Goal: Information Seeking & Learning: Learn about a topic

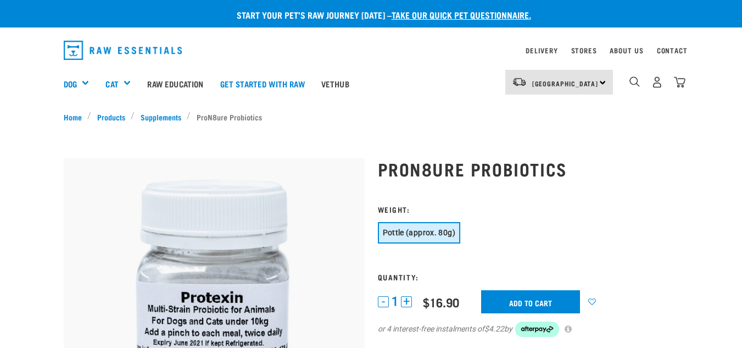
click at [167, 54] on img "dropdown navigation" at bounding box center [123, 50] width 119 height 19
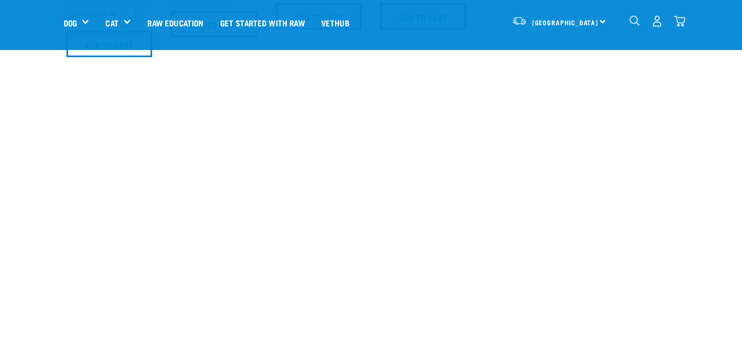
scroll to position [991, 0]
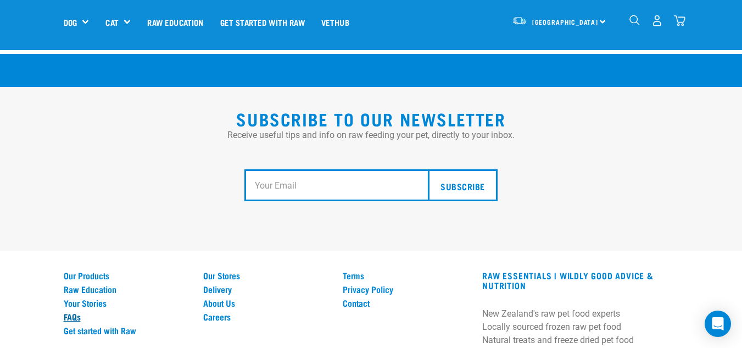
scroll to position [2070, 0]
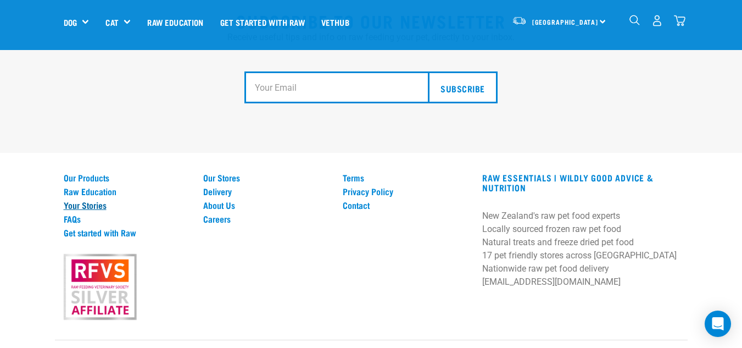
click at [102, 200] on link "Your Stories" at bounding box center [127, 205] width 126 height 10
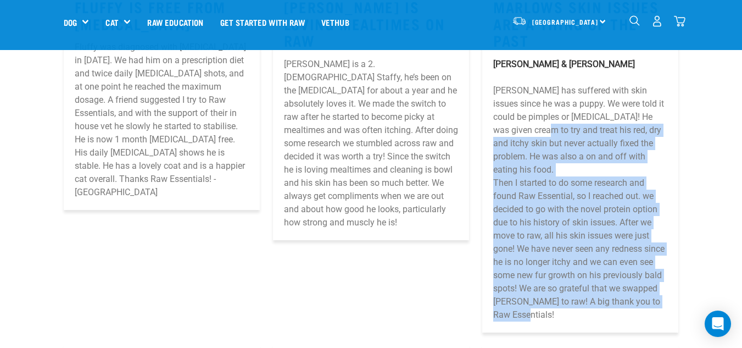
scroll to position [891, 0]
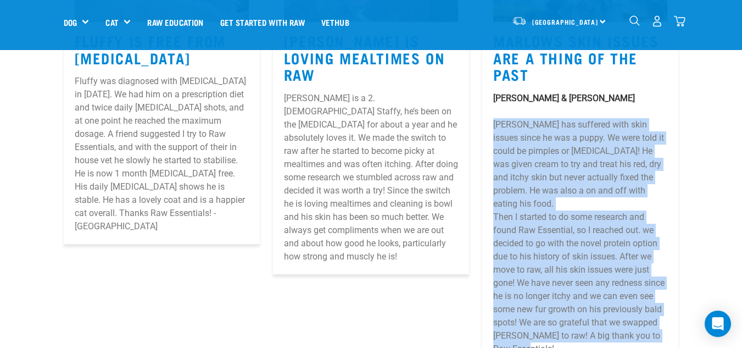
drag, startPoint x: 570, startPoint y: 263, endPoint x: 493, endPoint y: 115, distance: 166.6
click at [493, 115] on div "Marlow & Raisa Marlow has suffered with skin issues since he was a puppy. We we…" at bounding box center [580, 224] width 174 height 264
copy div "Marlow has suffered with skin issues since he was a puppy. We were told it coul…"
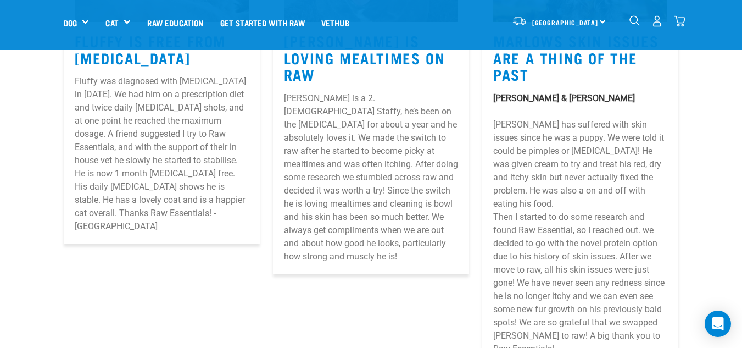
scroll to position [1327, 0]
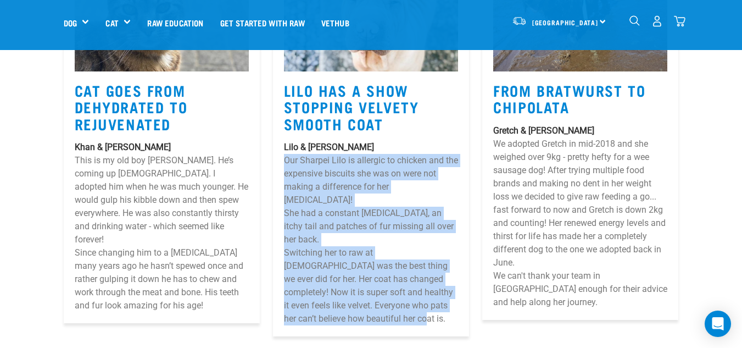
drag, startPoint x: 294, startPoint y: 138, endPoint x: 390, endPoint y: 274, distance: 166.0
click at [390, 274] on article "Lilo Has A Show Stopping Velvety Smooth Coat Lilo & Megan Our Sharpei Lilo is a…" at bounding box center [371, 140] width 196 height 392
copy div "Our Sharpei Lilo is allergic to chicken and the expensive biscuits she was on w…"
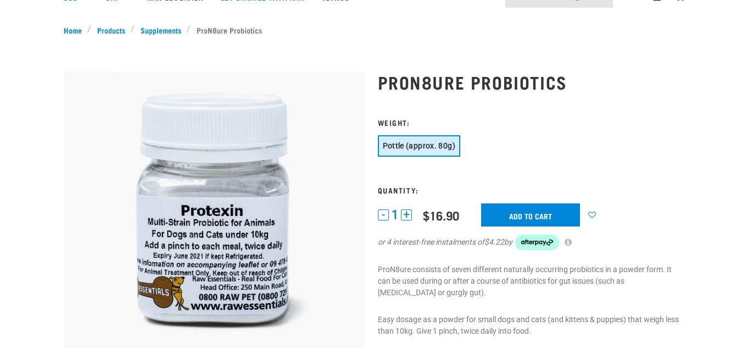
scroll to position [165, 0]
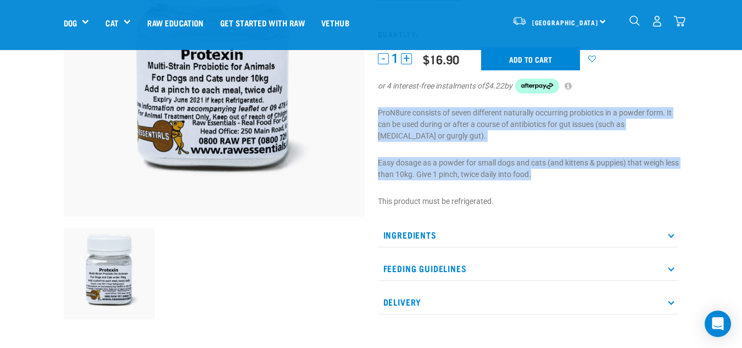
drag, startPoint x: 376, startPoint y: 111, endPoint x: 557, endPoint y: 176, distance: 192.3
click at [557, 176] on div "ProN8ure Probiotics" at bounding box center [528, 115] width 314 height 429
copy div "ProN8ure consists of seven different naturally occurring probiotics in a powder…"
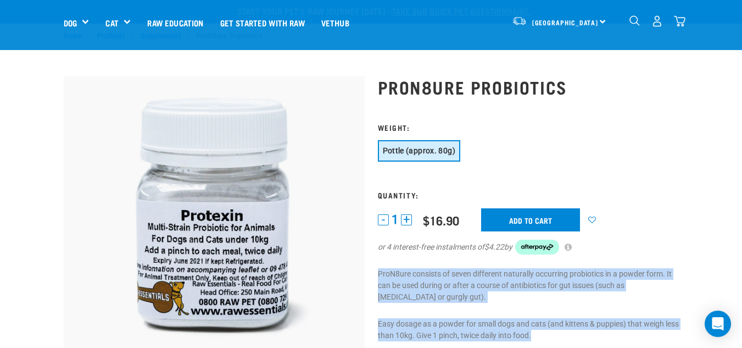
scroll to position [0, 0]
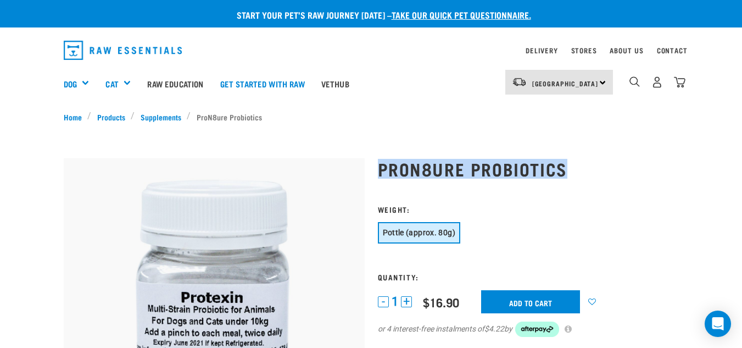
drag, startPoint x: 530, startPoint y: 157, endPoint x: 567, endPoint y: 157, distance: 37.4
copy h1 "ProN8ure Probiotics"
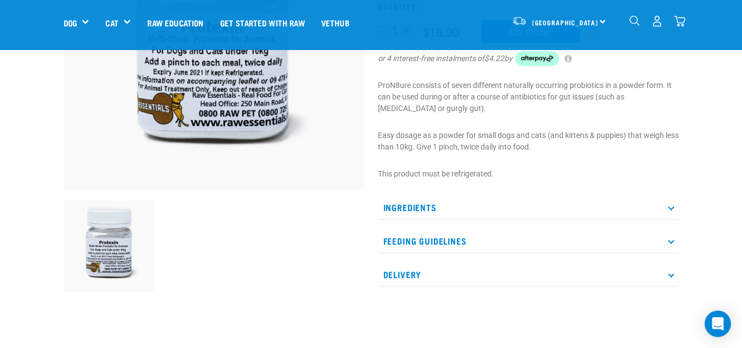
scroll to position [165, 0]
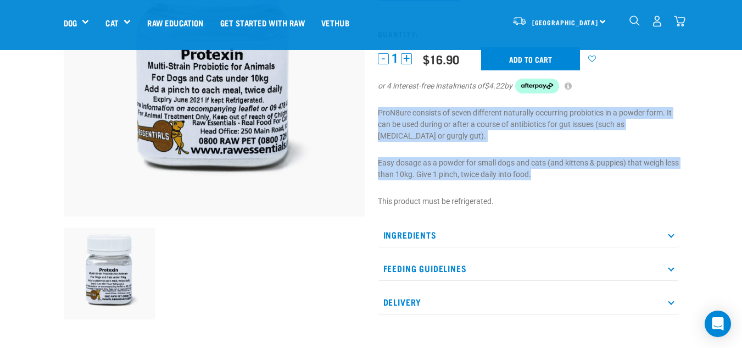
drag, startPoint x: 559, startPoint y: 173, endPoint x: 378, endPoint y: 115, distance: 189.9
click at [378, 115] on div "ProN8ure Probiotics" at bounding box center [528, 115] width 314 height 429
copy div "ProN8ure consists of seven different naturally occurring probiotics in a powder…"
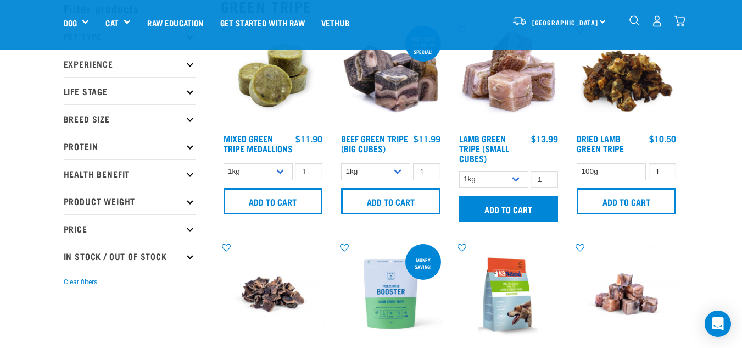
scroll to position [55, 0]
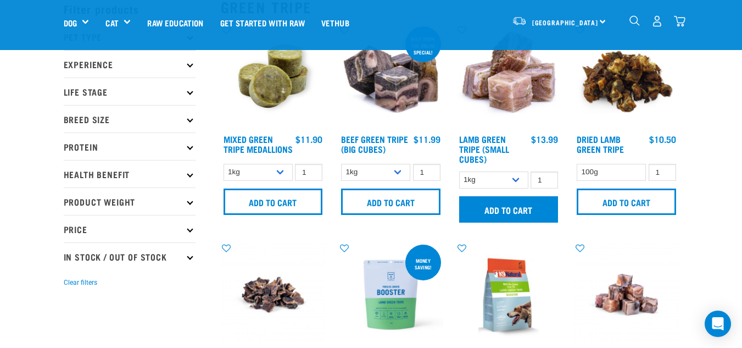
click at [528, 114] on img at bounding box center [509, 76] width 105 height 105
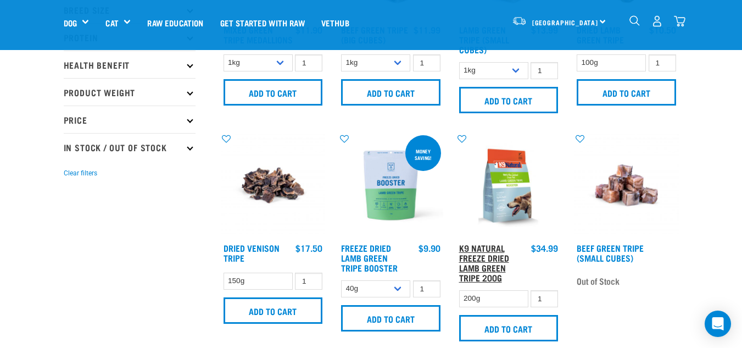
scroll to position [275, 0]
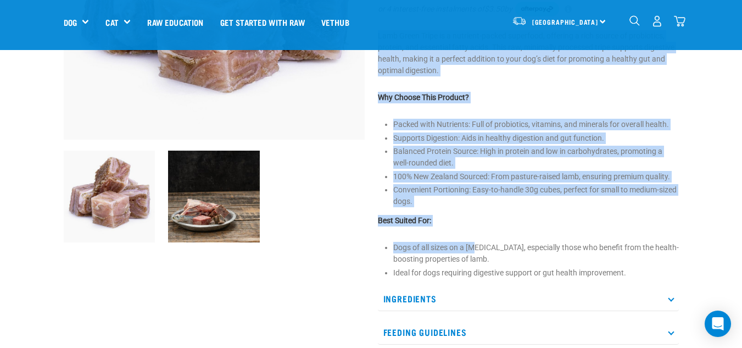
scroll to position [275, 0]
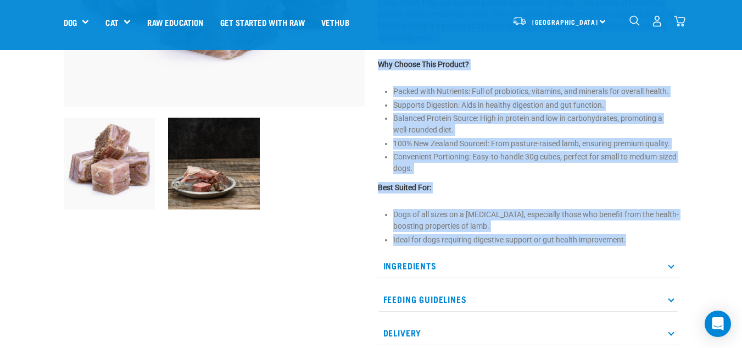
drag, startPoint x: 375, startPoint y: 165, endPoint x: 709, endPoint y: 237, distance: 342.2
click at [709, 237] on div "Start your pet’s raw journey today – take our quick pet questionnaire. Delivery…" at bounding box center [371, 174] width 742 height 899
copy div "Lamb Green Tripe is a nutrient-packed superfood, offering a rich source of prob…"
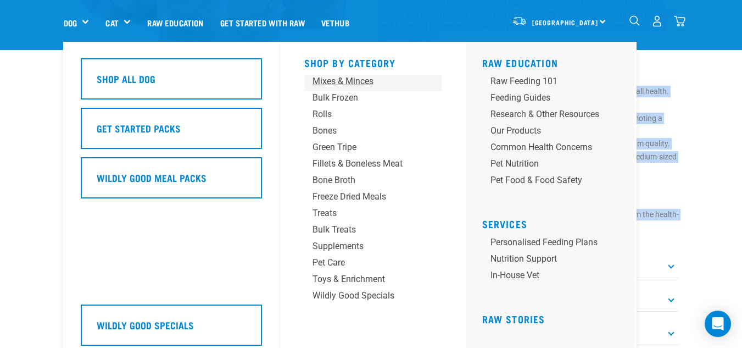
click at [365, 81] on div "Mixes & Minces" at bounding box center [364, 81] width 103 height 13
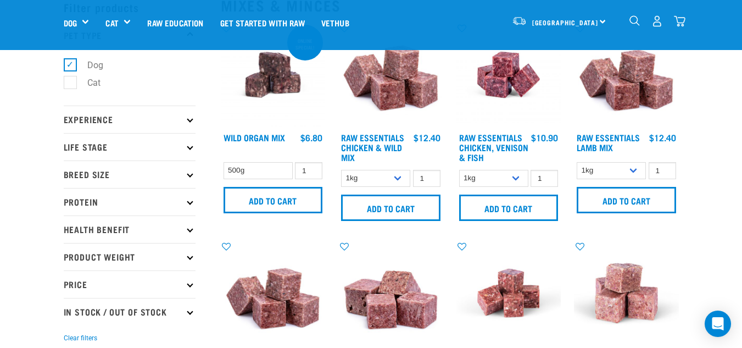
scroll to position [110, 0]
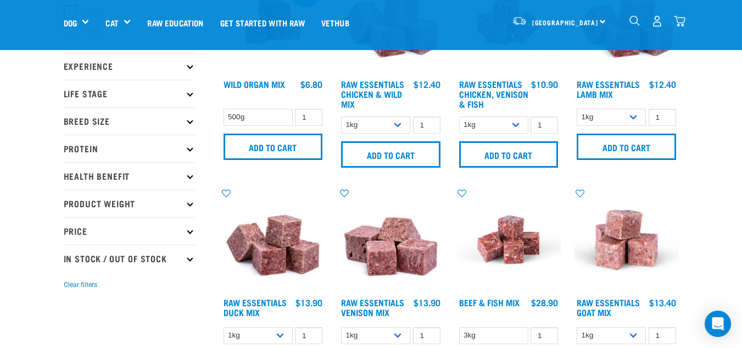
click at [123, 149] on p "Protein" at bounding box center [130, 148] width 132 height 27
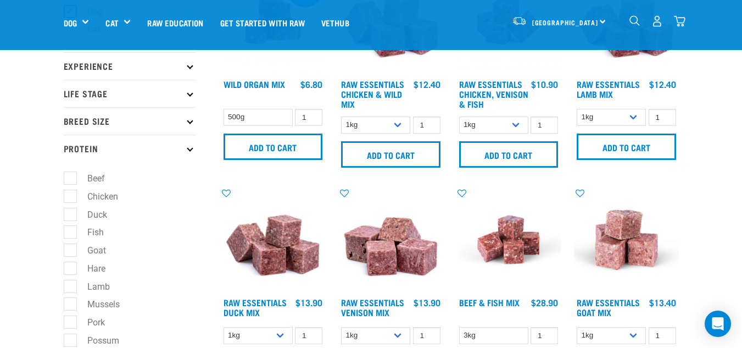
click at [104, 252] on label "Goat" at bounding box center [90, 250] width 41 height 14
click at [71, 252] on input "Goat" at bounding box center [67, 248] width 7 height 7
checkbox input "true"
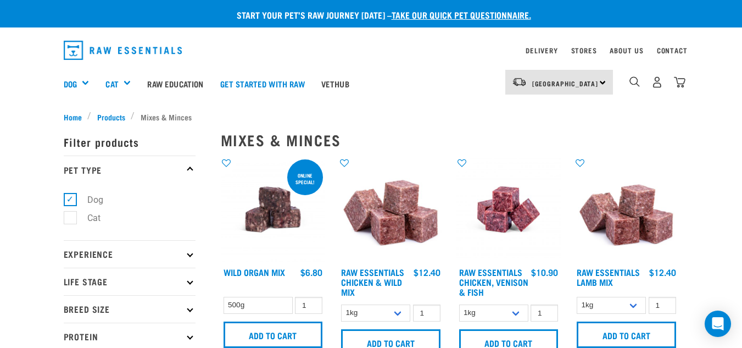
scroll to position [319, 0]
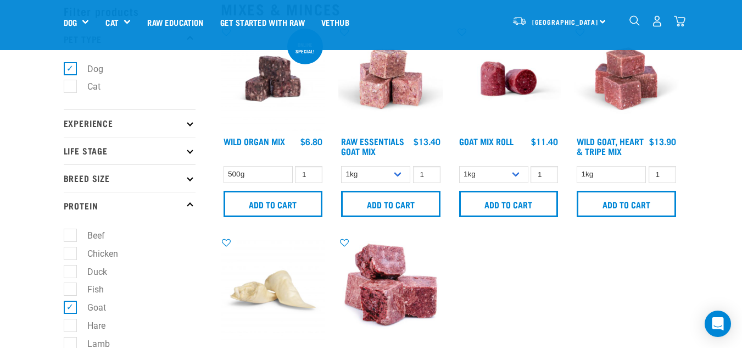
scroll to position [110, 0]
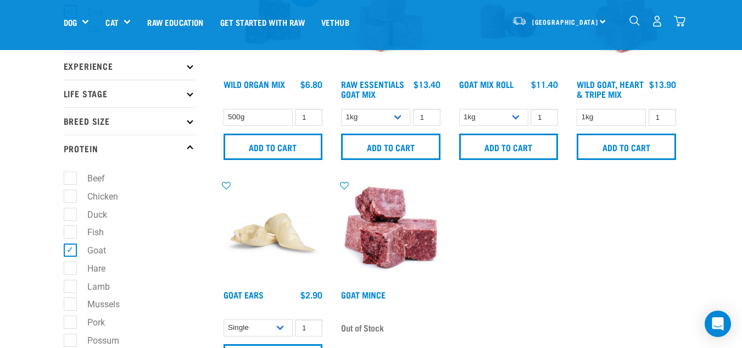
click at [628, 95] on h4 "Wild Goat, Heart & Tripe Mix" at bounding box center [611, 90] width 69 height 22
click at [628, 88] on link "Wild Goat, Heart & Tripe Mix" at bounding box center [610, 88] width 67 height 15
click at [589, 88] on link "Wild Goat, Heart & Tripe Mix" at bounding box center [610, 88] width 67 height 15
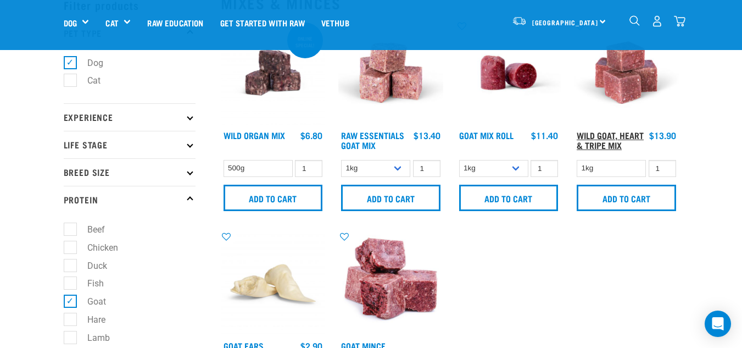
scroll to position [55, 0]
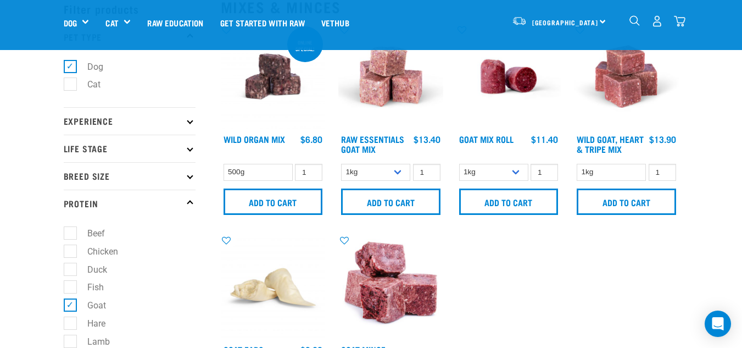
click at [633, 98] on img at bounding box center [626, 76] width 105 height 105
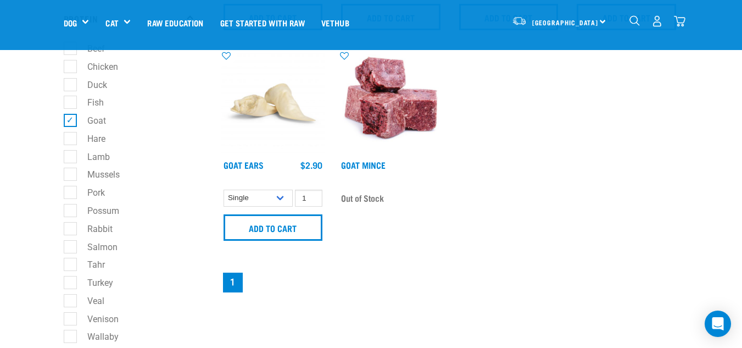
scroll to position [220, 0]
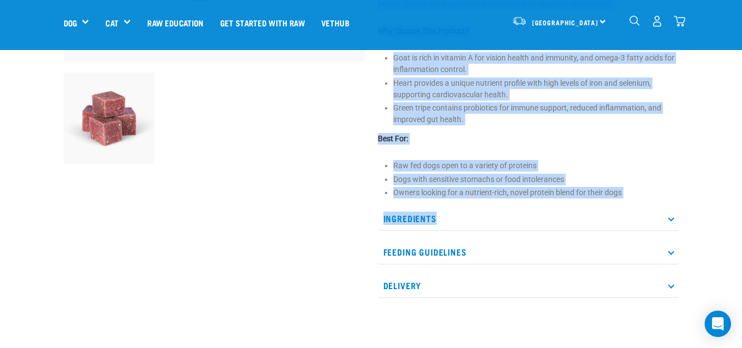
scroll to position [330, 0]
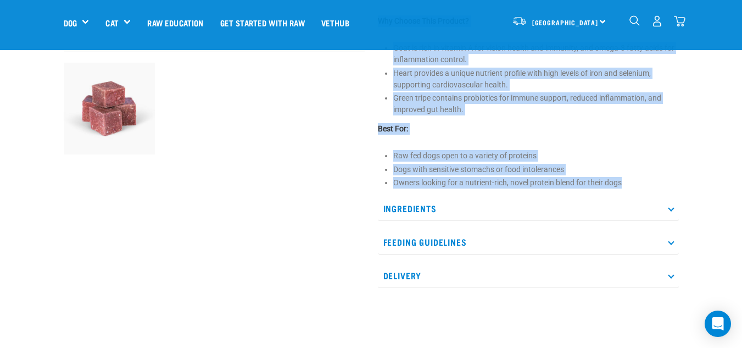
drag, startPoint x: 397, startPoint y: 110, endPoint x: 635, endPoint y: 189, distance: 250.8
click at [635, 188] on div "Wild Goat, Heart & Tripe Mix" at bounding box center [528, 20] width 314 height 568
copy div "Goat, Heart & Tripe Mix is a lean mince option, ideal for medium to large breed…"
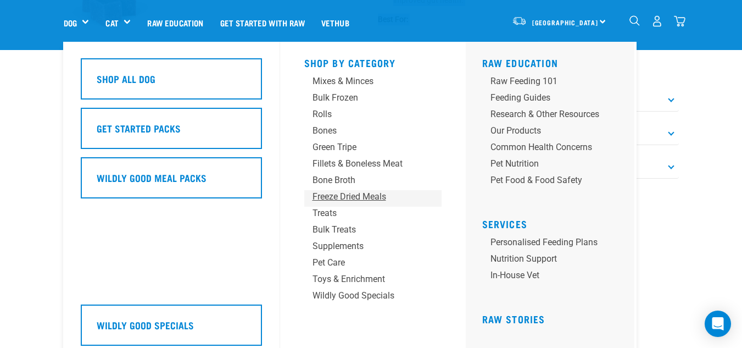
scroll to position [440, 0]
click at [74, 26] on link "Dog" at bounding box center [70, 22] width 13 height 13
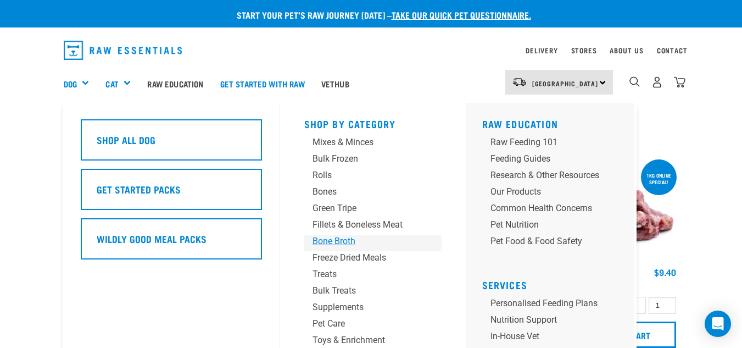
click at [345, 235] on div "Bone Broth" at bounding box center [364, 241] width 103 height 13
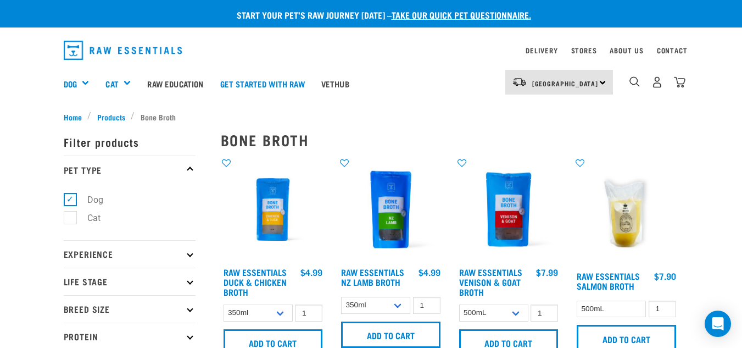
click at [268, 215] on img at bounding box center [273, 209] width 105 height 105
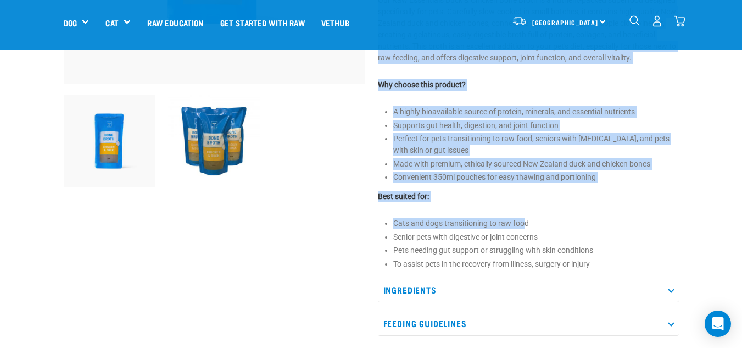
scroll to position [330, 0]
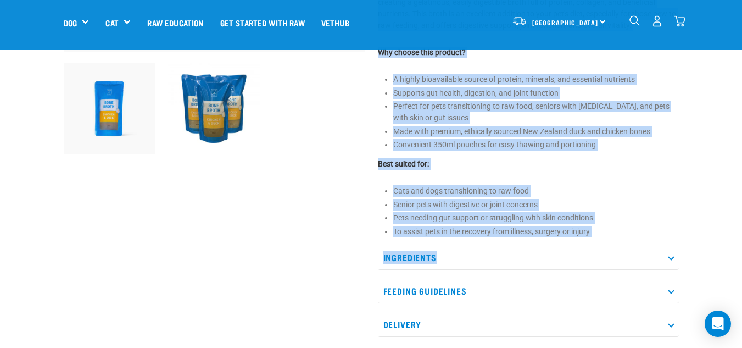
drag, startPoint x: 379, startPoint y: 131, endPoint x: 646, endPoint y: 239, distance: 288.5
click at [646, 239] on div "Raw Essentials Duck & Chicken Broth" at bounding box center [528, 44] width 314 height 617
click at [646, 232] on li "To assist pets in the recovery from illness, surgery or injury" at bounding box center [536, 232] width 286 height 12
click at [625, 235] on li "To assist pets in the recovery from illness, surgery or injury" at bounding box center [536, 232] width 286 height 12
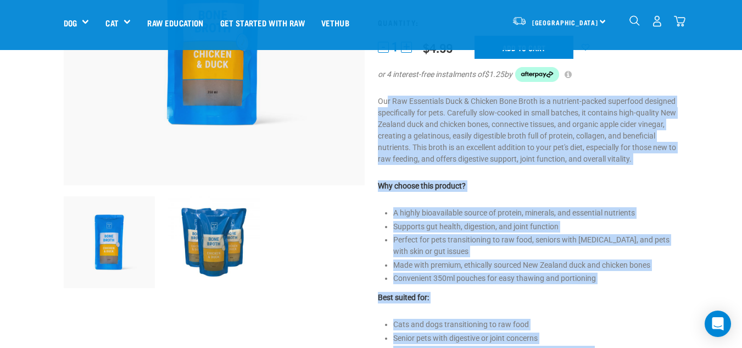
scroll to position [165, 0]
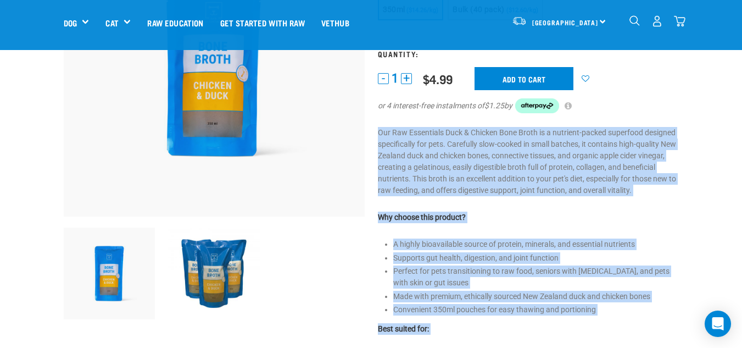
drag, startPoint x: 564, startPoint y: 219, endPoint x: 373, endPoint y: 135, distance: 208.9
click at [373, 135] on div "Raw Essentials Duck & Chicken Broth" at bounding box center [528, 209] width 314 height 617
copy div "Our Raw Essentials Duck & Chicken Bone Broth is a nutrient-packed superfood des…"
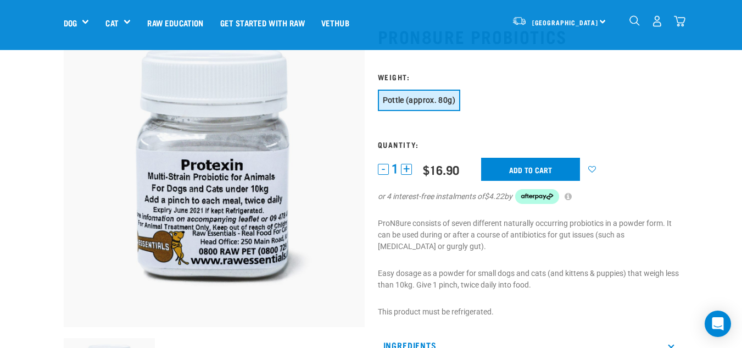
scroll to position [55, 0]
